Goal: Entertainment & Leisure: Consume media (video, audio)

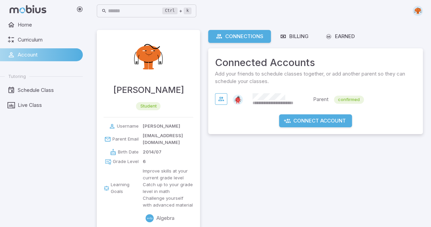
click at [30, 23] on span "Home" at bounding box center [48, 24] width 60 height 7
click at [27, 27] on span "Home" at bounding box center [48, 24] width 60 height 7
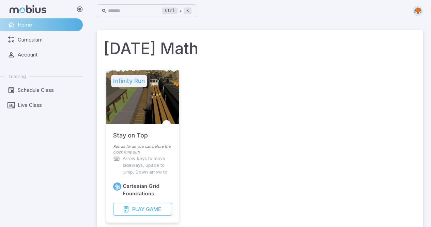
click at [116, 13] on input "text" at bounding box center [135, 10] width 54 height 13
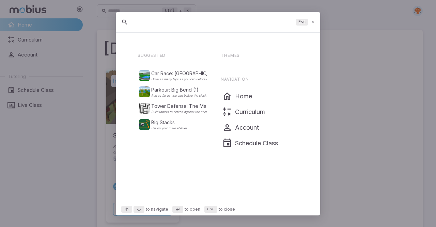
click at [116, 13] on div "Esc" at bounding box center [218, 22] width 204 height 21
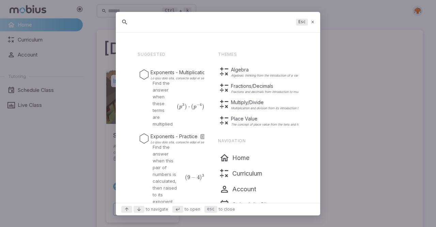
click at [142, 26] on input "text" at bounding box center [212, 22] width 161 height 12
click at [264, 92] on p "Fractions and decimals from introduction to multiplication and division" at bounding box center [280, 91] width 98 height 3
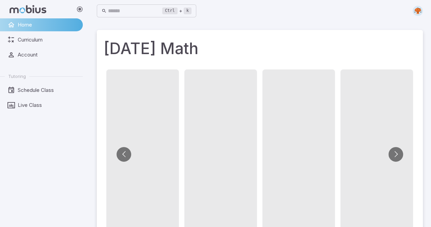
click at [132, 2] on div "Ctrl + k ​" at bounding box center [260, 11] width 326 height 22
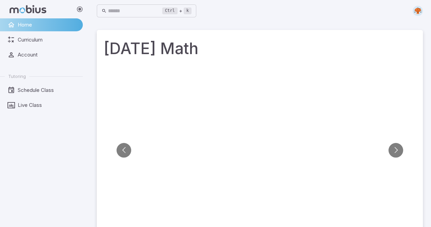
click at [122, 15] on input "text" at bounding box center [135, 10] width 54 height 13
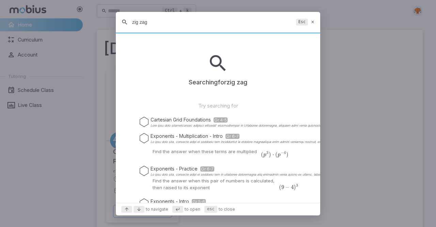
type input "zig zag"
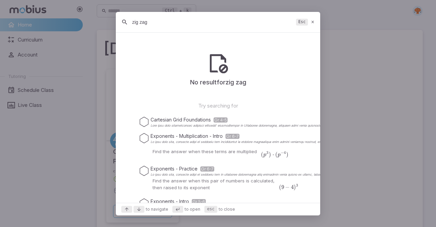
drag, startPoint x: 179, startPoint y: 23, endPoint x: 0, endPoint y: 17, distance: 178.8
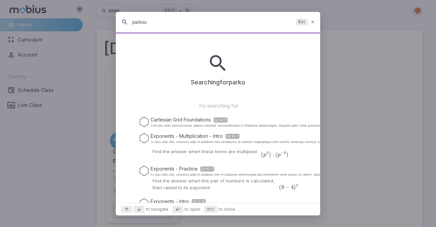
type input "parkour"
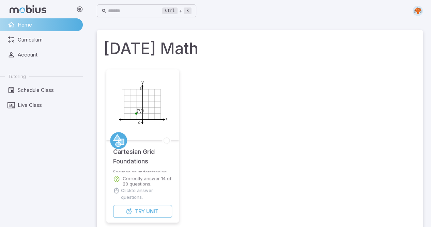
click at [133, 12] on input "text" at bounding box center [135, 10] width 54 height 13
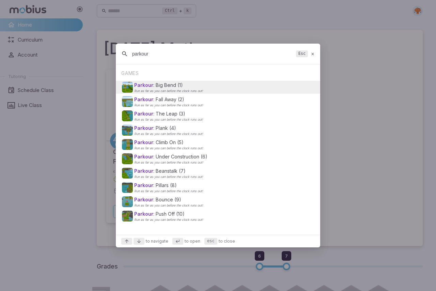
type input "parkour"
click at [208, 81] on div "Parkour : Big Bend (1) Run as far as you can before the clock runs out!" at bounding box center [218, 87] width 192 height 13
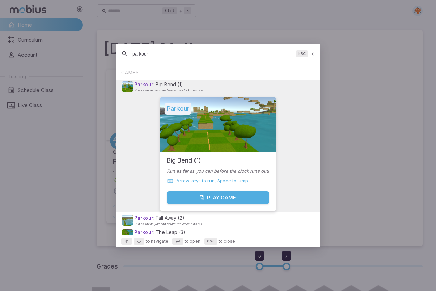
click at [202, 196] on button "Play Game" at bounding box center [218, 197] width 102 height 13
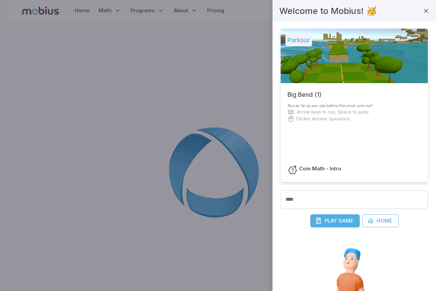
click at [331, 205] on input "****" at bounding box center [354, 199] width 147 height 19
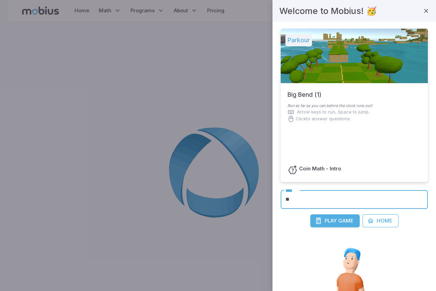
type input "*"
type input "*******"
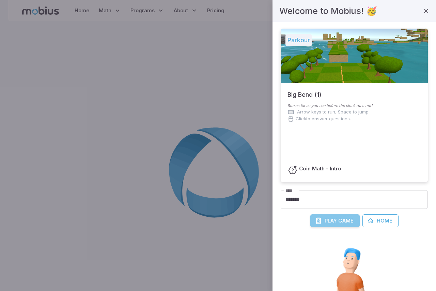
click at [321, 223] on button "Play Game" at bounding box center [334, 220] width 49 height 13
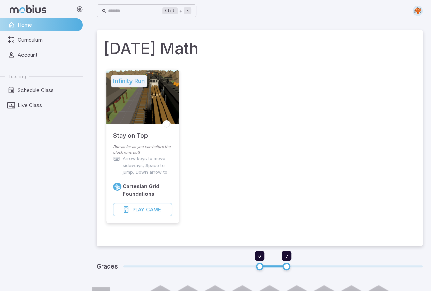
click at [140, 16] on input "text" at bounding box center [135, 10] width 54 height 13
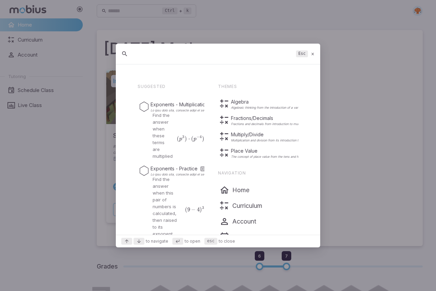
click at [143, 50] on input "text" at bounding box center [212, 54] width 161 height 12
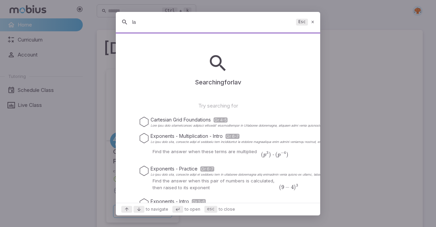
type input "l"
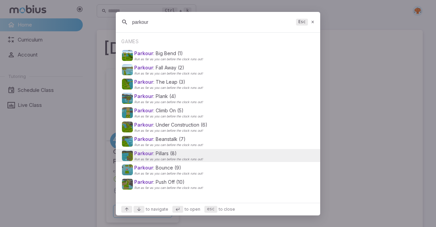
type input "parkour"
click at [167, 153] on p "Parkour : Pillars (8)" at bounding box center [168, 153] width 69 height 7
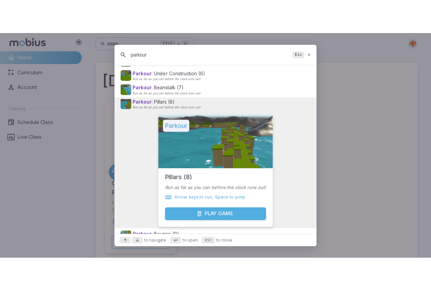
scroll to position [106, 0]
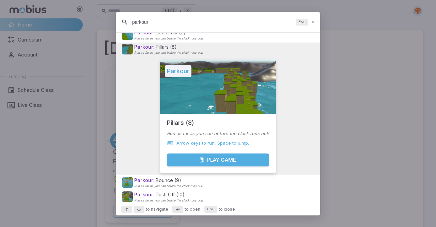
click at [220, 161] on button "Play Game" at bounding box center [218, 160] width 102 height 13
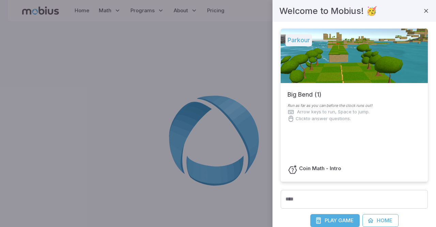
click at [351, 222] on span "Game" at bounding box center [345, 220] width 15 height 7
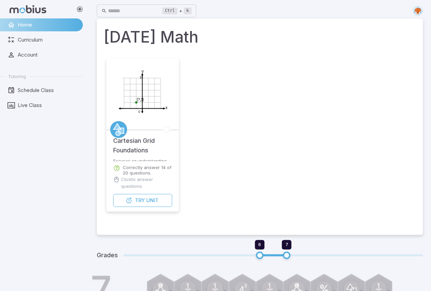
scroll to position [136, 0]
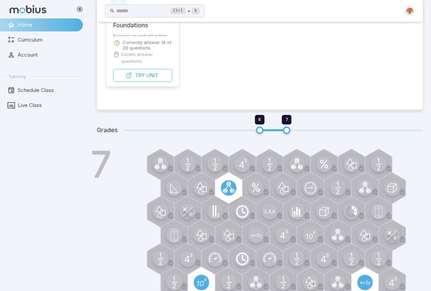
click at [44, 48] on link "Account" at bounding box center [41, 54] width 83 height 13
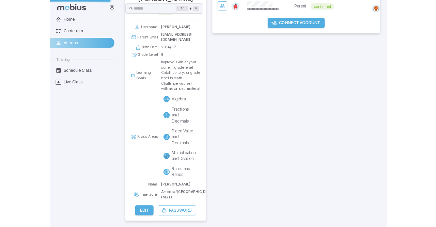
scroll to position [0, 0]
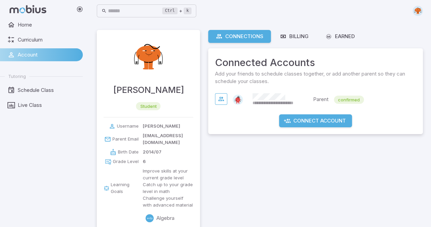
click at [63, 23] on span "Home" at bounding box center [48, 24] width 60 height 7
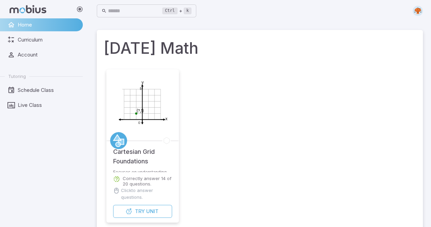
click at [108, 15] on div "Ctrl + k ​" at bounding box center [146, 10] width 99 height 13
click at [130, 6] on input "text" at bounding box center [135, 10] width 54 height 13
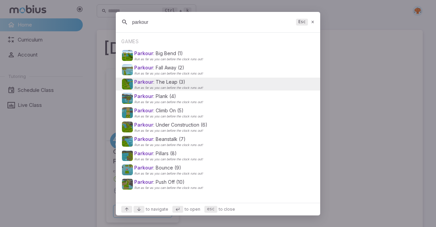
type input "parkour"
click at [182, 81] on p "Parkour : The Leap (3)" at bounding box center [168, 82] width 69 height 7
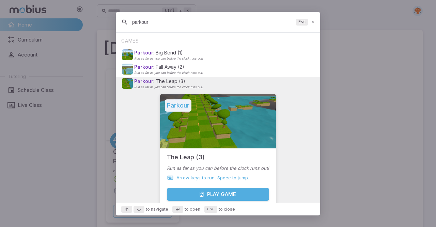
click at [199, 195] on icon "Suggestions" at bounding box center [201, 194] width 5 height 5
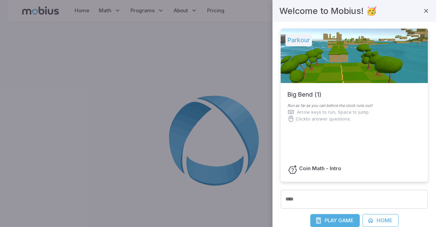
click at [310, 199] on input "****" at bounding box center [354, 199] width 147 height 19
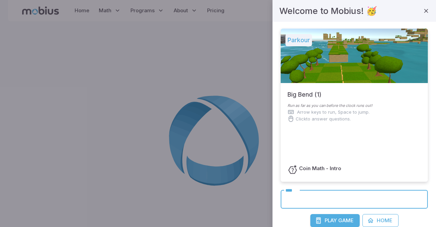
type input "*"
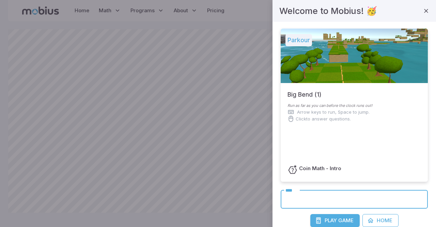
drag, startPoint x: 320, startPoint y: 201, endPoint x: 315, endPoint y: 199, distance: 5.5
click at [315, 199] on input "****" at bounding box center [354, 199] width 147 height 19
type input "*******"
click at [338, 218] on span "Game" at bounding box center [345, 220] width 15 height 7
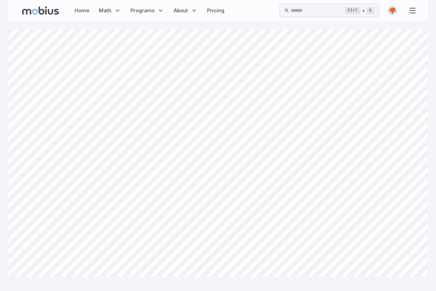
click at [227, 28] on main "Canvas actions 100 % Exit zen mode" at bounding box center [218, 156] width 436 height 270
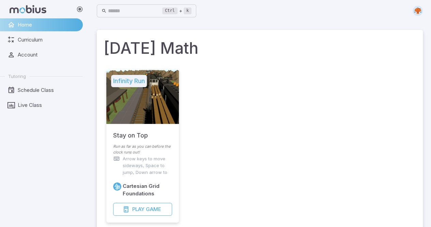
click at [25, 61] on ul "Home Curriculum Account Tutoring Schedule Class Live Class" at bounding box center [41, 64] width 83 height 93
click at [26, 36] on span "Curriculum" at bounding box center [48, 39] width 60 height 7
